Goal: Task Accomplishment & Management: Manage account settings

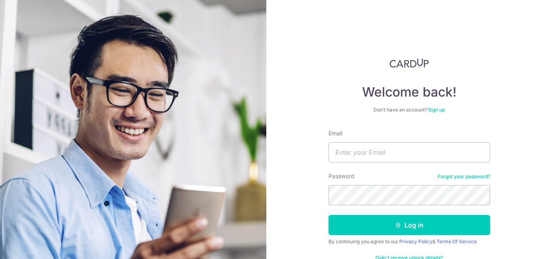
type input "[EMAIL_ADDRESS][DOMAIN_NAME]"
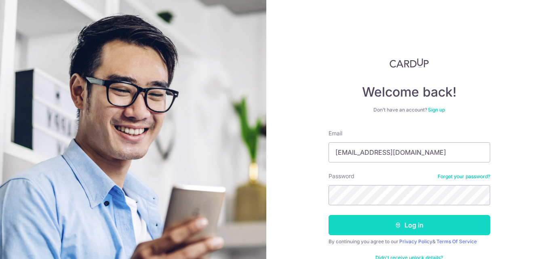
click at [348, 223] on button "Log in" at bounding box center [409, 225] width 162 height 20
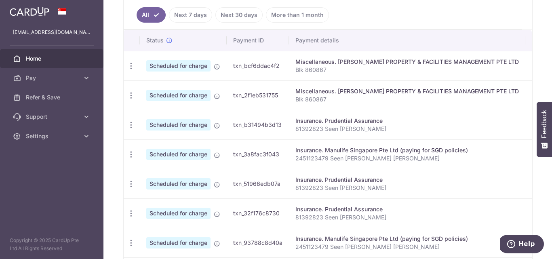
click at [341, 64] on div "Miscellaneous. KNIGHT FRANK PROPERTY & FACILITIES MANAGEMENT PTE LTD" at bounding box center [406, 62] width 223 height 8
click at [133, 70] on icon "button" at bounding box center [131, 66] width 8 height 8
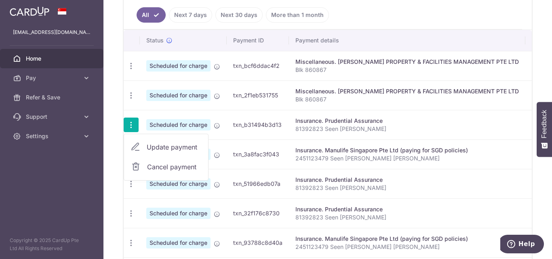
click at [146, 146] on link "Update payment" at bounding box center [166, 146] width 84 height 19
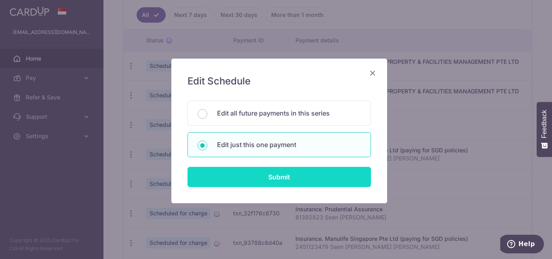
click at [288, 174] on input "Submit" at bounding box center [278, 177] width 183 height 20
radio input "true"
type input "490.92"
type input "21/12/2025"
type input "81392823 Seen Pei Jun Donna"
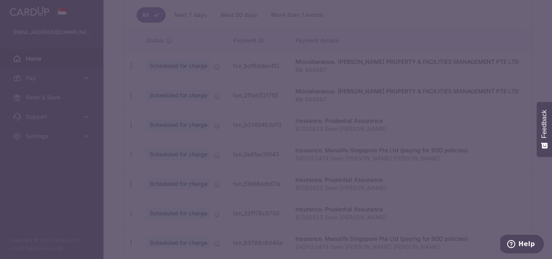
type input "REC185"
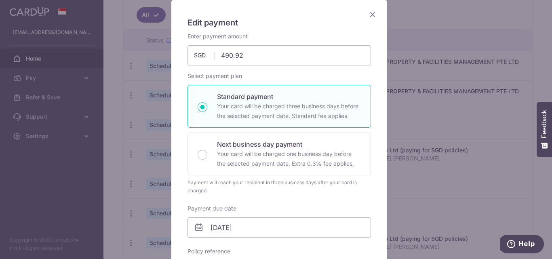
scroll to position [52, 0]
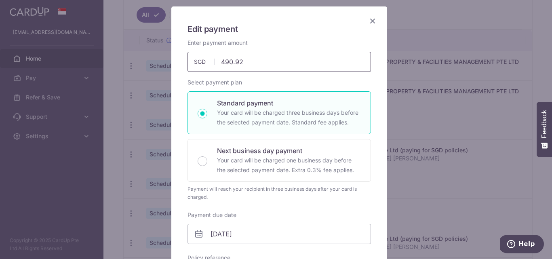
click at [250, 62] on input "490.92" at bounding box center [278, 62] width 183 height 20
type input "785.47"
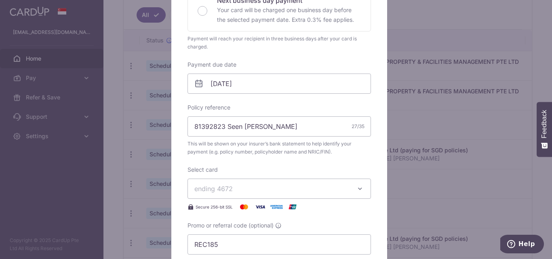
scroll to position [210, 0]
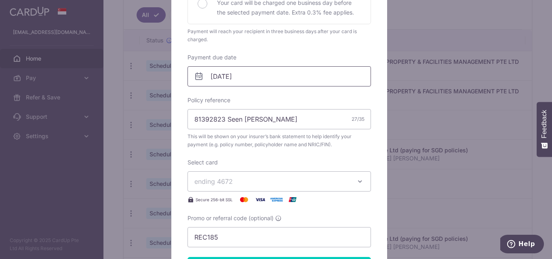
click at [253, 72] on input "21/12/2025" at bounding box center [278, 76] width 183 height 20
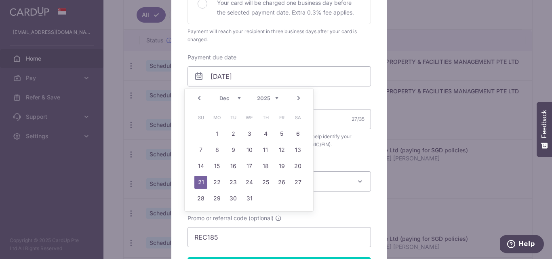
click at [202, 100] on link "Prev" at bounding box center [199, 98] width 10 height 10
click at [198, 99] on link "Prev" at bounding box center [199, 98] width 10 height 10
click at [269, 134] on link "4" at bounding box center [265, 133] width 13 height 13
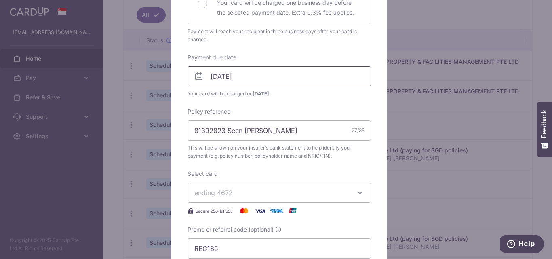
click at [249, 82] on input "04/09/2025" at bounding box center [278, 76] width 183 height 20
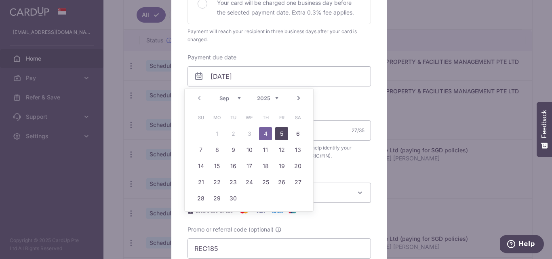
click at [279, 135] on link "5" at bounding box center [281, 133] width 13 height 13
type input "05/09/2025"
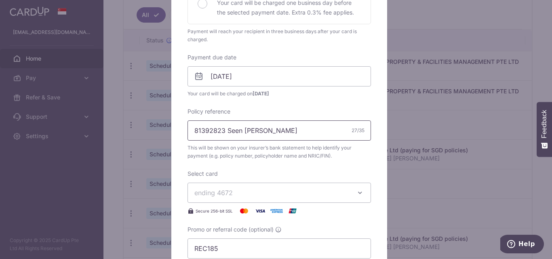
click at [224, 133] on input "81392823 Seen Pei Jun Donna" at bounding box center [278, 130] width 183 height 20
paste input "29214665"
type input "29214665 Seen Pei Jun Donna"
click at [342, 187] on button "ending 4672" at bounding box center [278, 193] width 183 height 20
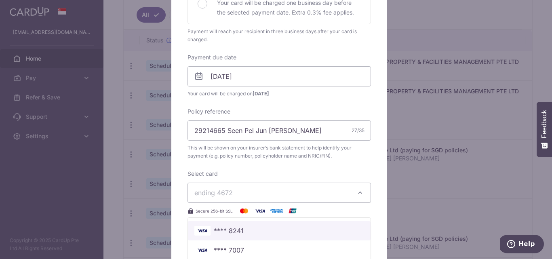
click at [246, 234] on span "**** 8241" at bounding box center [279, 231] width 170 height 10
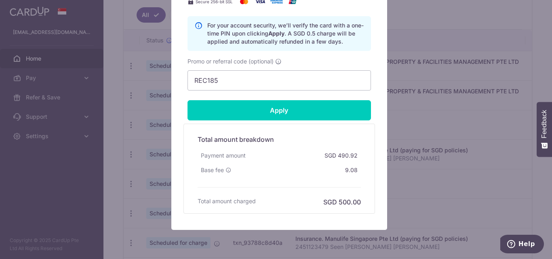
scroll to position [442, 0]
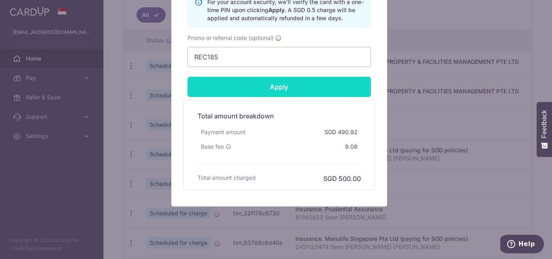
click at [272, 85] on input "Apply" at bounding box center [278, 87] width 183 height 20
type input "Successfully Applied"
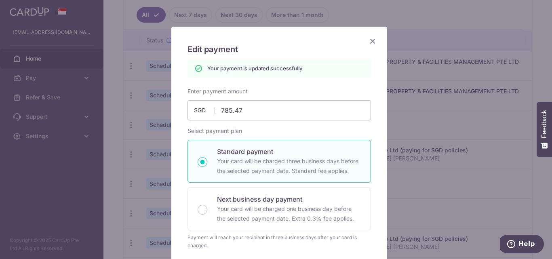
scroll to position [0, 0]
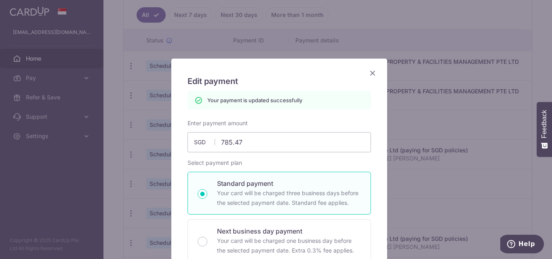
click at [371, 68] on icon "Close" at bounding box center [373, 73] width 10 height 10
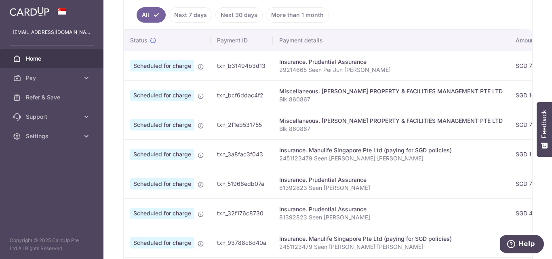
click at [352, 64] on div "Insurance. Prudential Assurance" at bounding box center [390, 62] width 223 height 8
